Goal: Information Seeking & Learning: Understand process/instructions

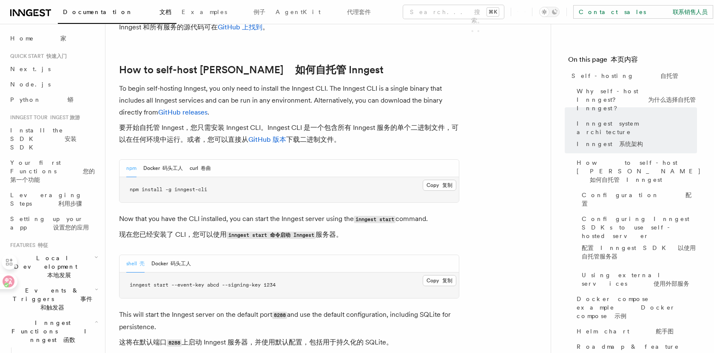
scroll to position [1289, 0]
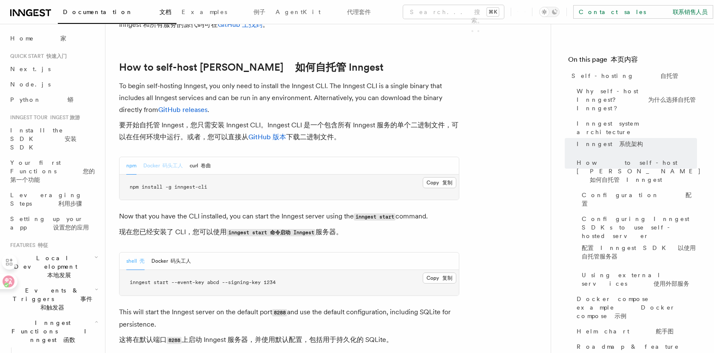
click at [171, 157] on button "Docker 码头工人" at bounding box center [163, 165] width 40 height 17
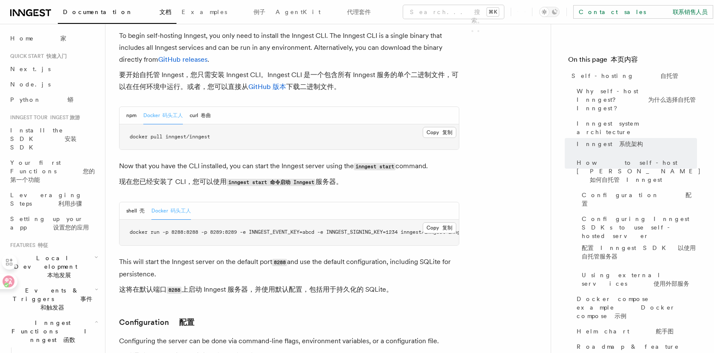
scroll to position [1329, 0]
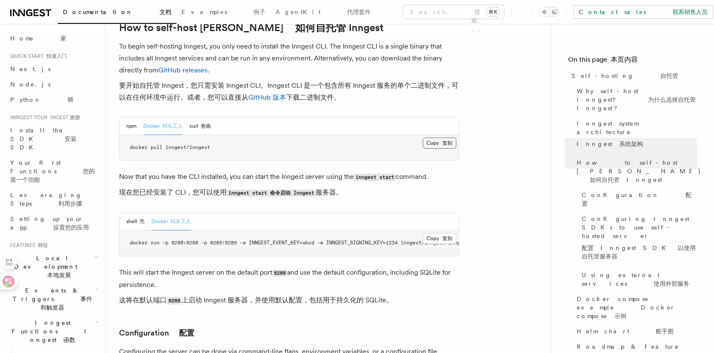
click at [432, 137] on button "Copy 复制 Copied 复制" at bounding box center [440, 142] width 34 height 11
click at [134, 117] on button "npm" at bounding box center [131, 125] width 10 height 17
click at [441, 137] on button "Copy 复制 Copied 复制" at bounding box center [440, 142] width 34 height 11
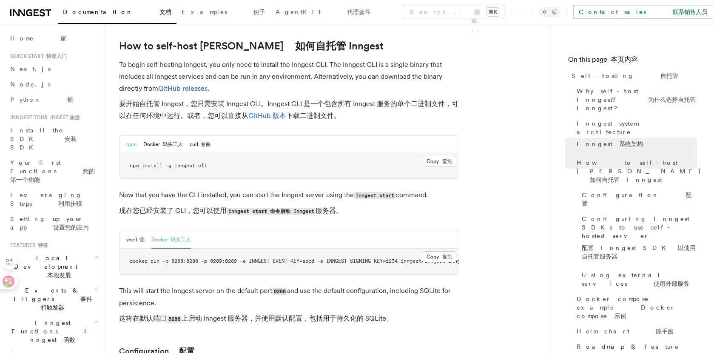
scroll to position [1309, 0]
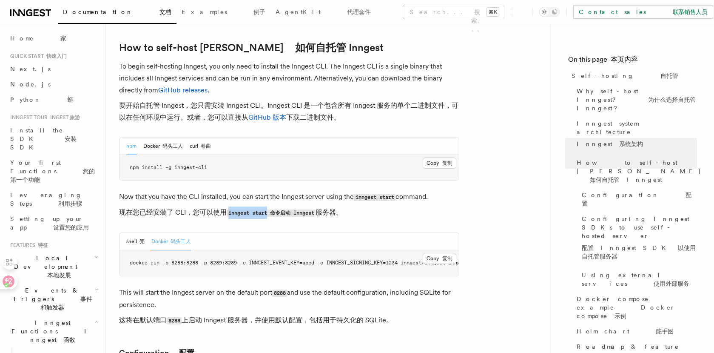
drag, startPoint x: 231, startPoint y: 186, endPoint x: 270, endPoint y: 189, distance: 39.2
click at [270, 209] on code "inngest start 命令启动 Inngest" at bounding box center [271, 212] width 89 height 7
copy code "inngest start"
click at [141, 238] on font "壳" at bounding box center [141, 241] width 5 height 6
click at [431, 253] on button "Copy 复制 Copied 复制" at bounding box center [440, 258] width 34 height 11
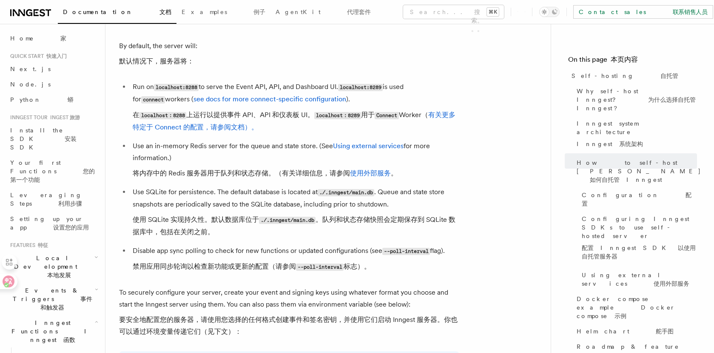
scroll to position [1577, 0]
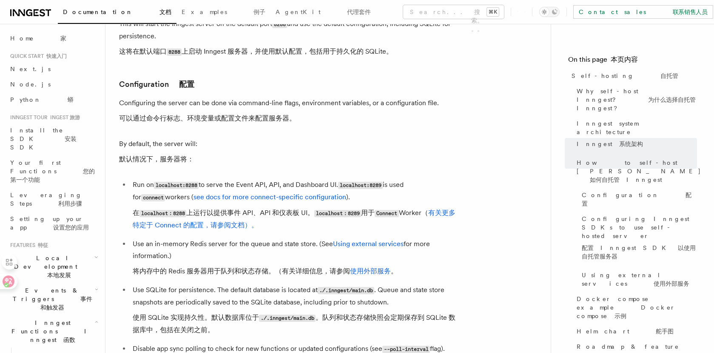
click at [254, 238] on li "Use an in-memory Redis server for the queue and state store. (See Using externa…" at bounding box center [294, 259] width 329 height 43
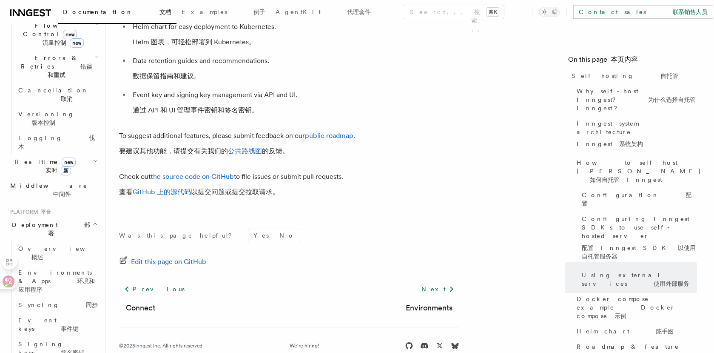
scroll to position [421, 0]
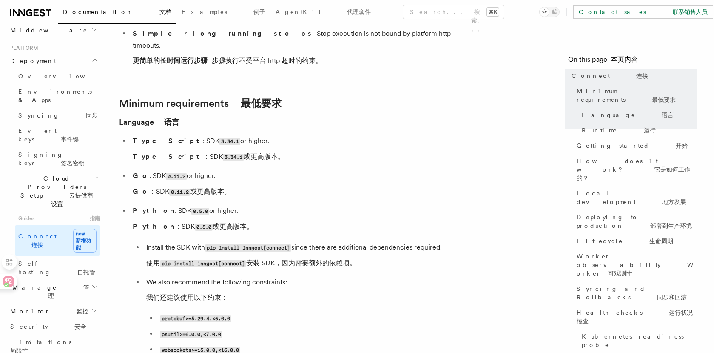
scroll to position [755, 0]
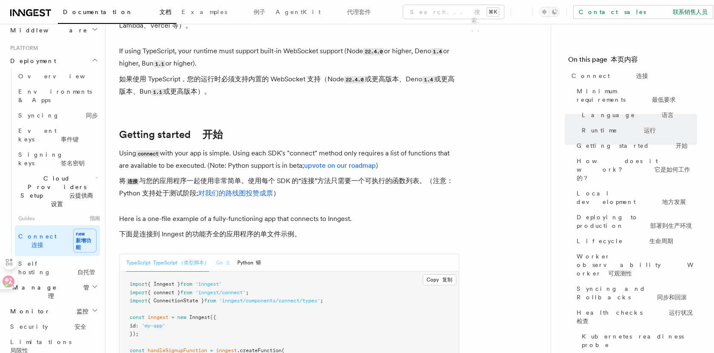
click at [230, 259] on font "去" at bounding box center [227, 262] width 5 height 6
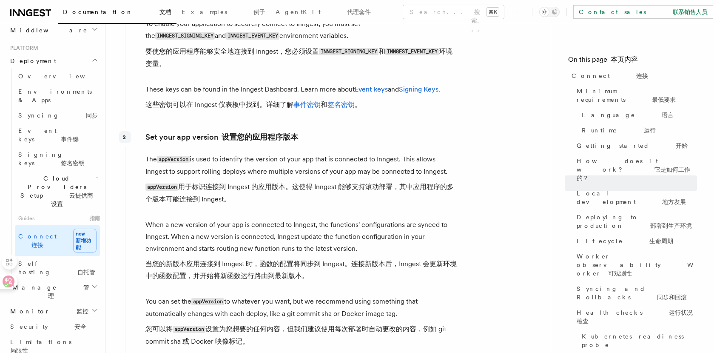
scroll to position [2100, 0]
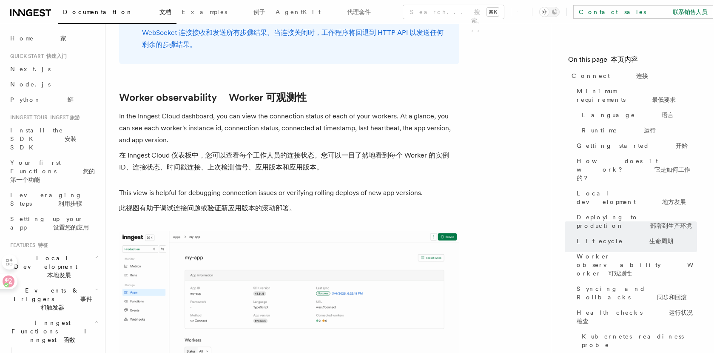
scroll to position [4582, 0]
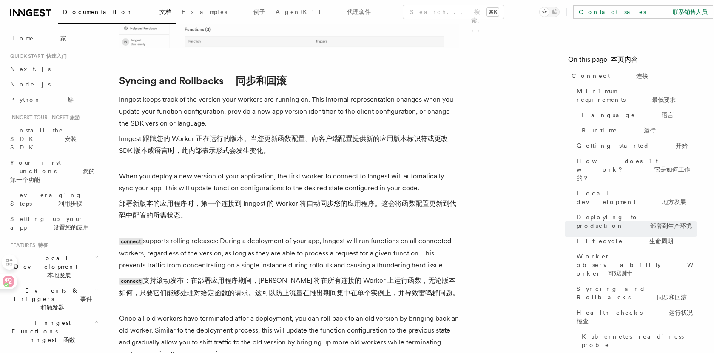
click at [447, 235] on p "connect supports rolling releases: During a deployment of your app, Inngest wil…" at bounding box center [289, 268] width 340 height 67
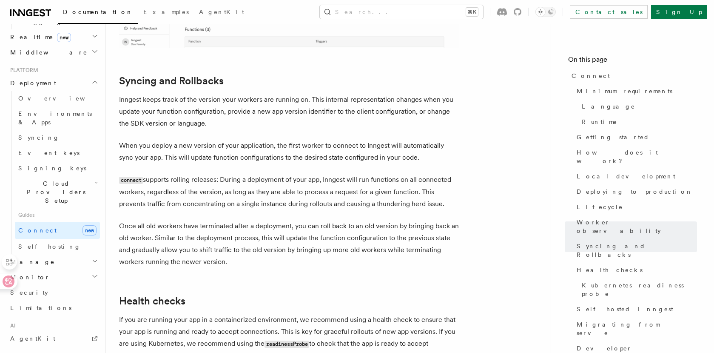
scroll to position [466, 0]
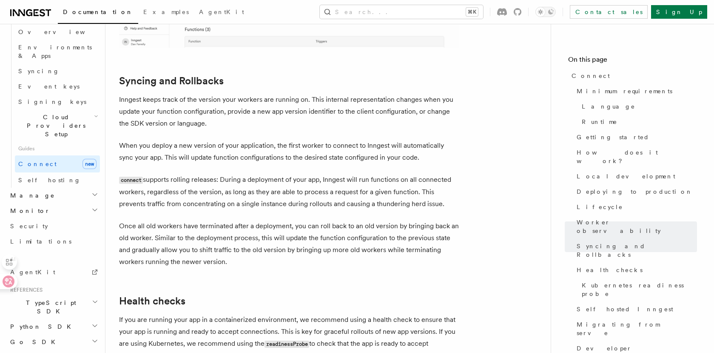
click at [54, 334] on h2 "Go SDK" at bounding box center [53, 341] width 93 height 15
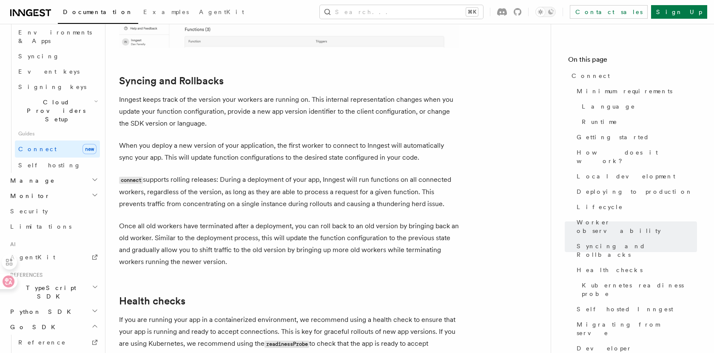
scroll to position [487, 0]
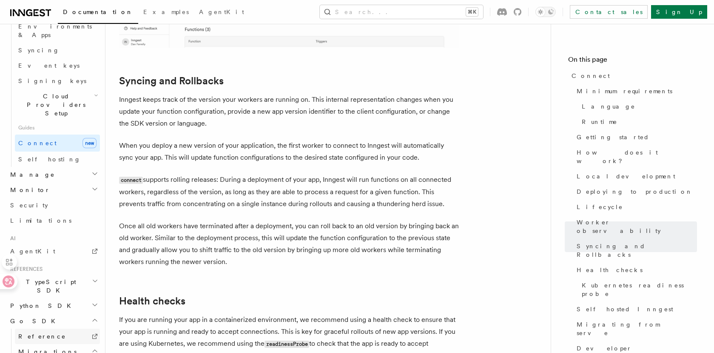
click at [60, 328] on link "Reference" at bounding box center [57, 335] width 85 height 15
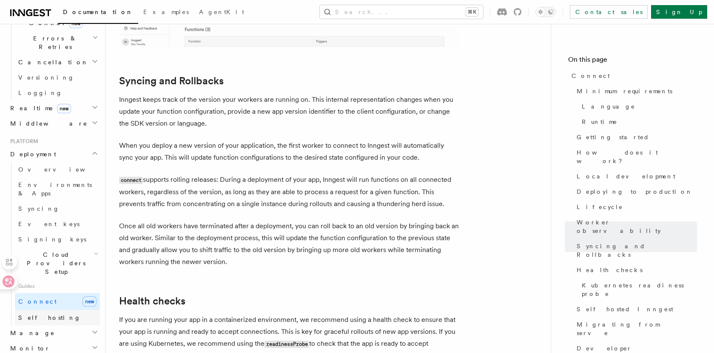
scroll to position [328, 0]
click at [60, 310] on link "Self hosting" at bounding box center [57, 317] width 85 height 15
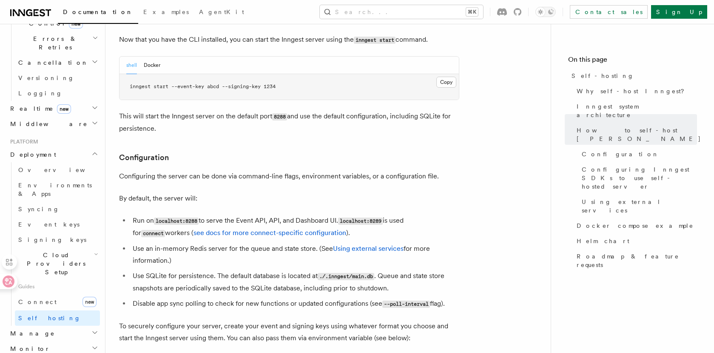
scroll to position [1015, 0]
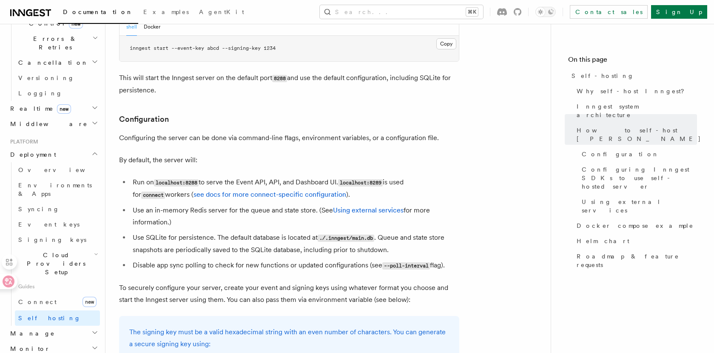
click at [293, 204] on li "Use an in-memory Redis server for the queue and state store. (See Using externa…" at bounding box center [294, 216] width 329 height 24
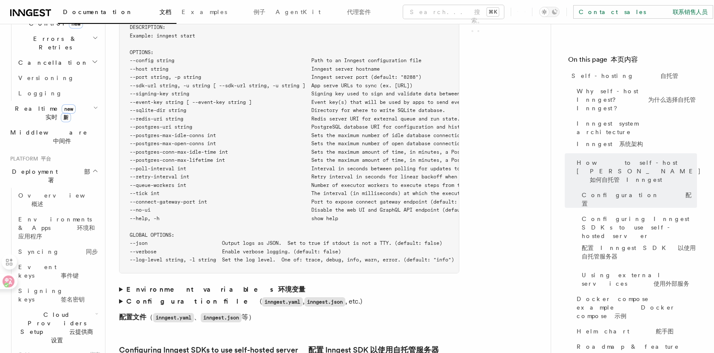
scroll to position [1893, 0]
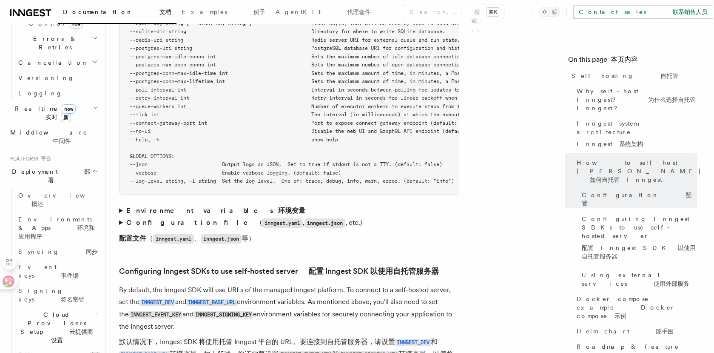
click at [148, 206] on strong "Environment variables 环境变量" at bounding box center [215, 210] width 179 height 8
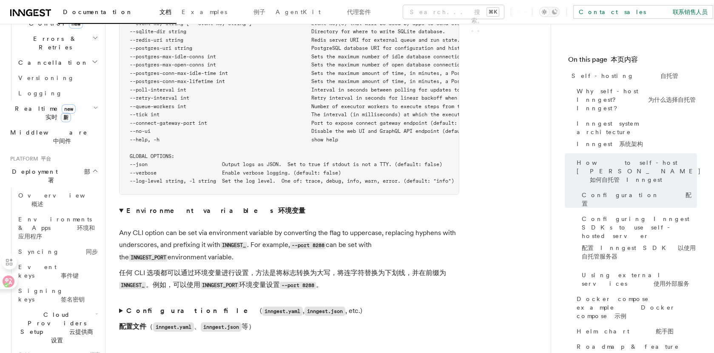
click at [157, 284] on article "Platform Deployment Self-hosting 自托管 Self-hosting support for Inngest is suppor…" at bounding box center [328, 256] width 418 height 4222
click at [153, 306] on strong "Configuration file" at bounding box center [193, 310] width 134 height 8
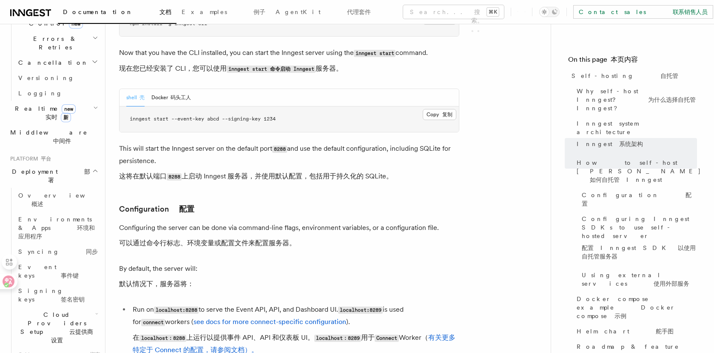
scroll to position [985, 0]
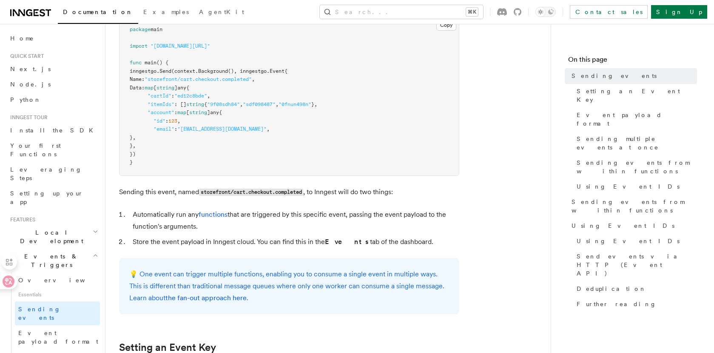
scroll to position [257, 0]
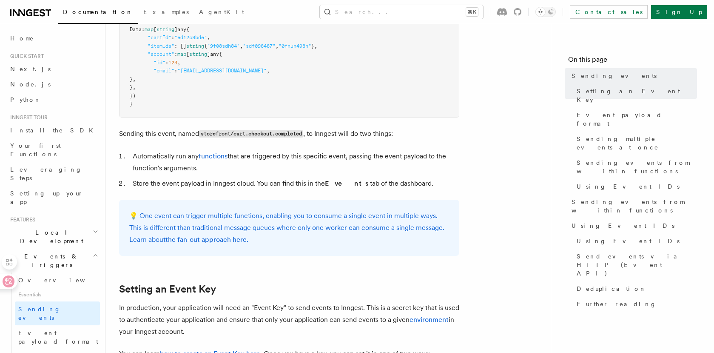
click at [424, 174] on li "Automatically run any functions that are triggered by this specific event, pass…" at bounding box center [294, 162] width 329 height 24
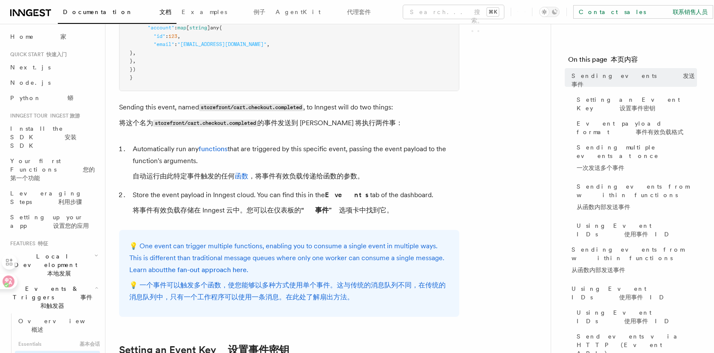
scroll to position [459, 0]
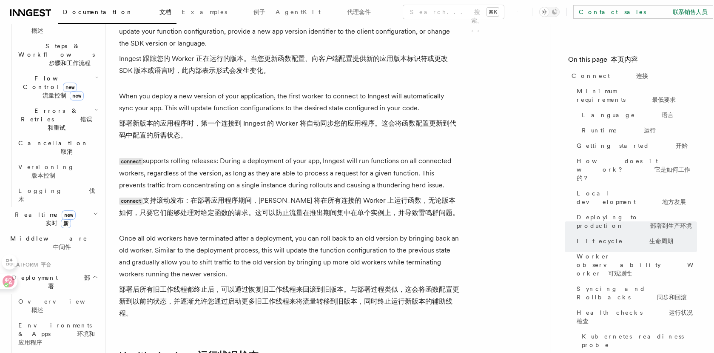
scroll to position [344, 0]
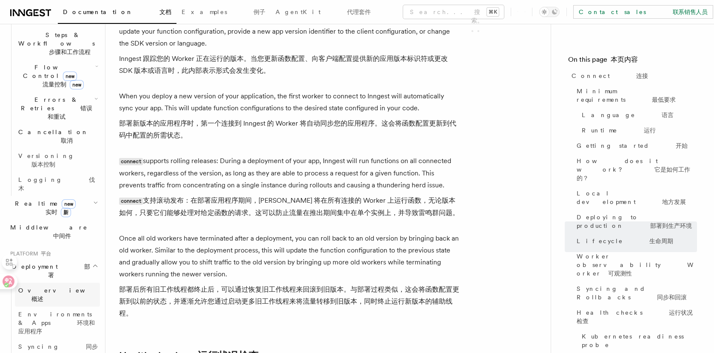
click at [71, 282] on link "Overview 概述" at bounding box center [57, 294] width 85 height 24
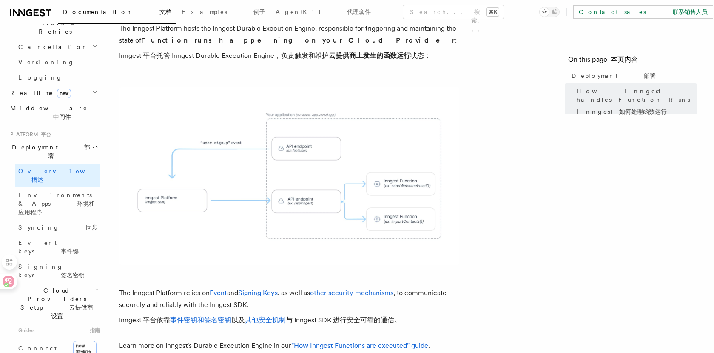
scroll to position [346, 0]
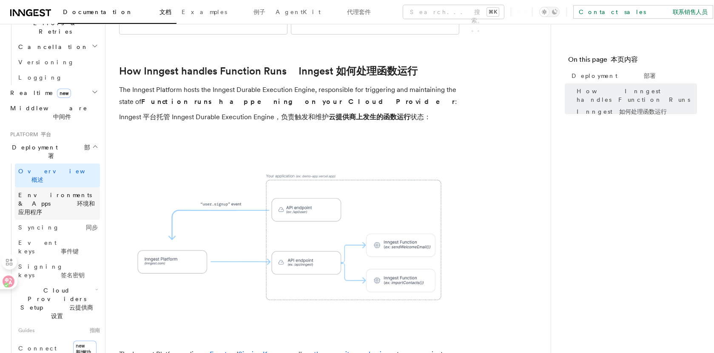
click at [57, 191] on span "Environments & Apps 环境和应用程序" at bounding box center [59, 204] width 82 height 26
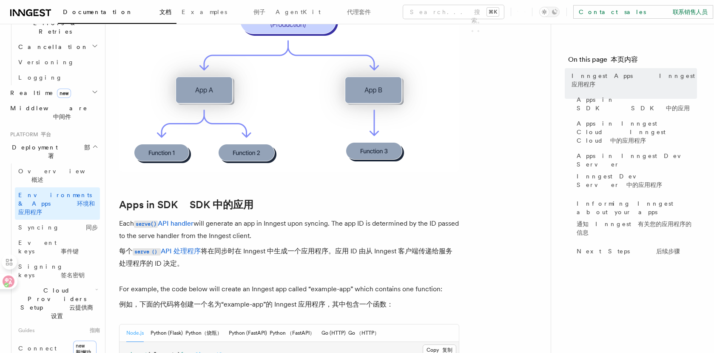
scroll to position [518, 0]
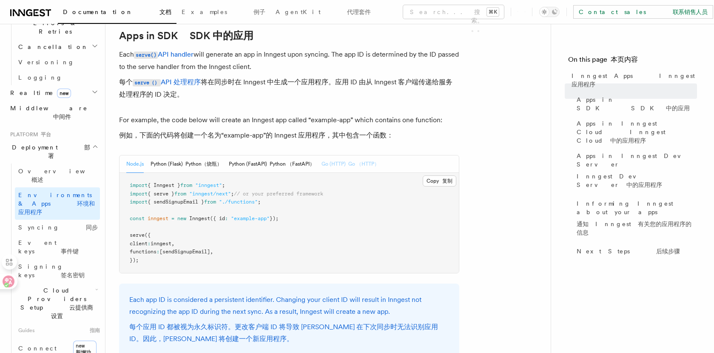
click at [351, 164] on font "Go （HTTP）" at bounding box center [363, 164] width 31 height 6
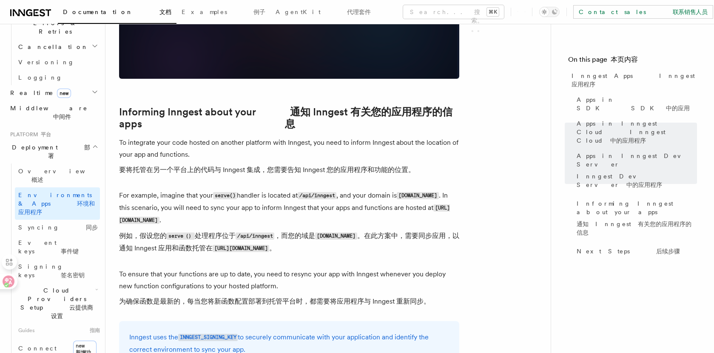
scroll to position [1640, 0]
